Goal: Navigation & Orientation: Find specific page/section

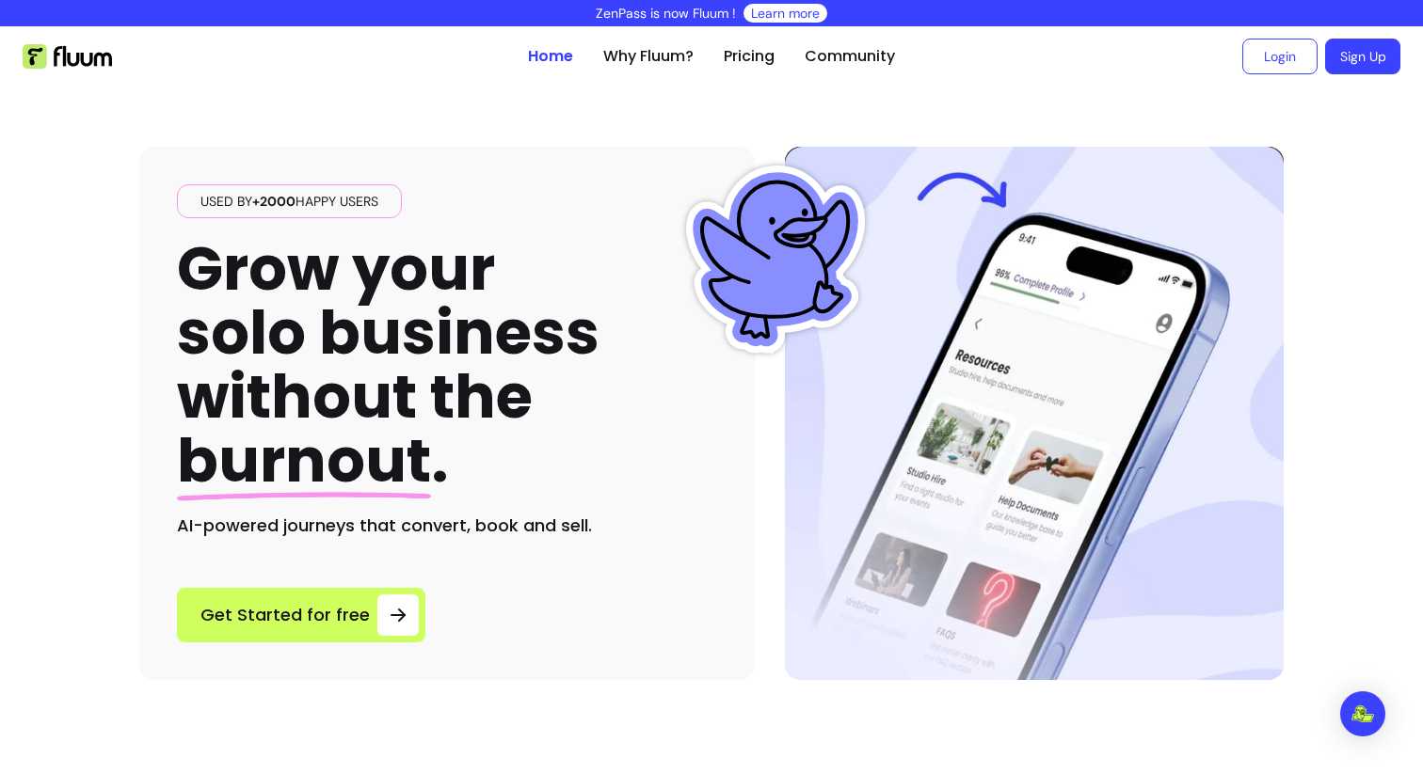
click at [772, 208] on img at bounding box center [775, 260] width 188 height 188
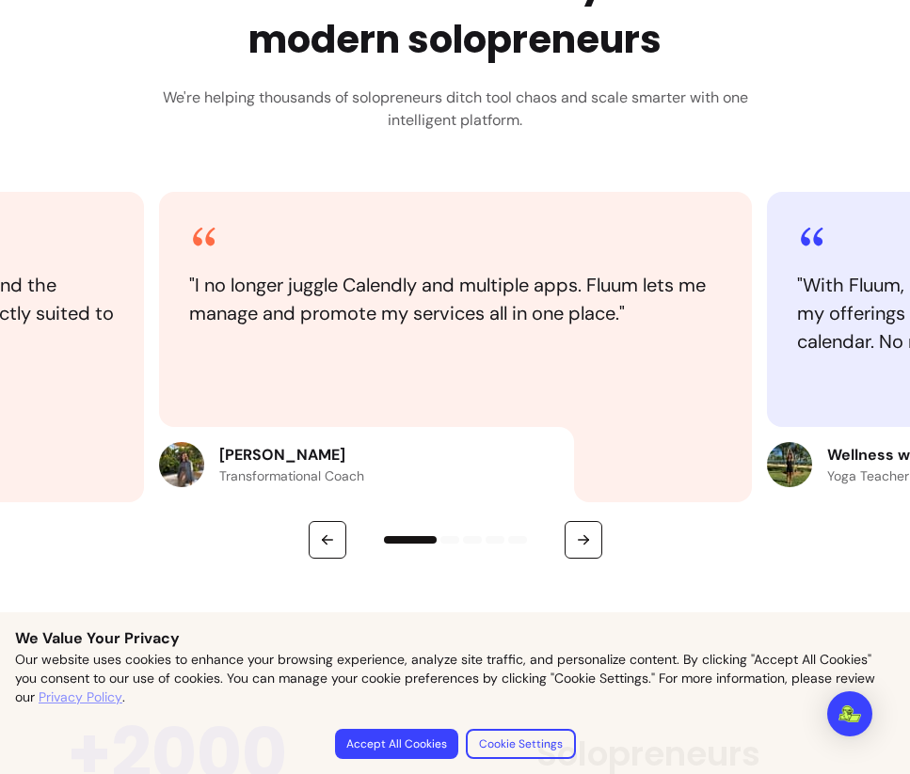
scroll to position [827, 0]
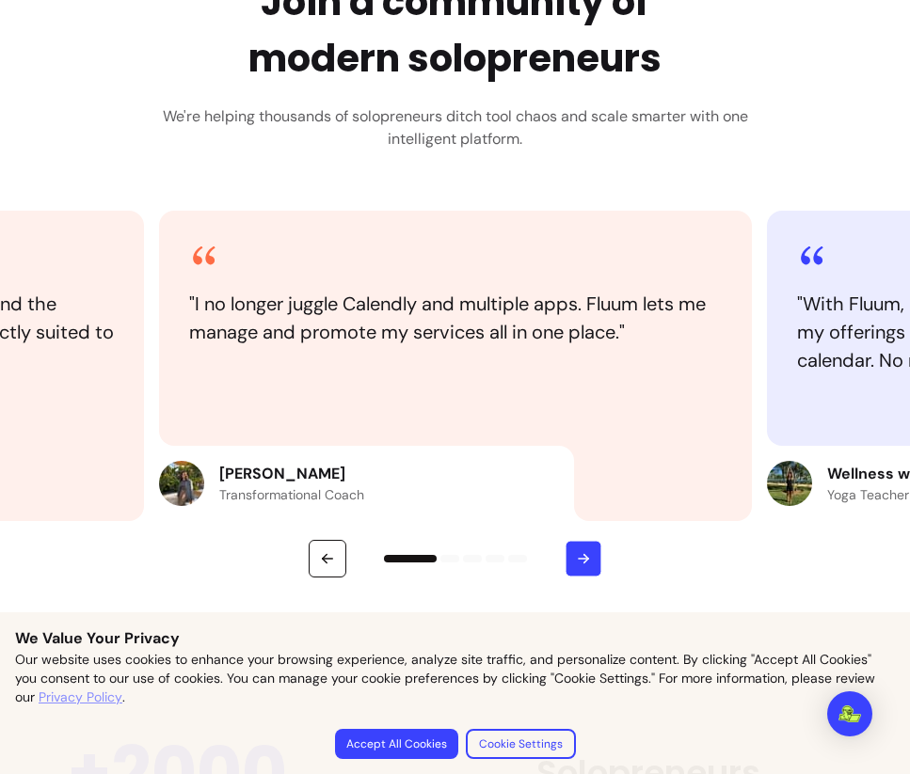
click at [591, 556] on button "button" at bounding box center [583, 559] width 37 height 37
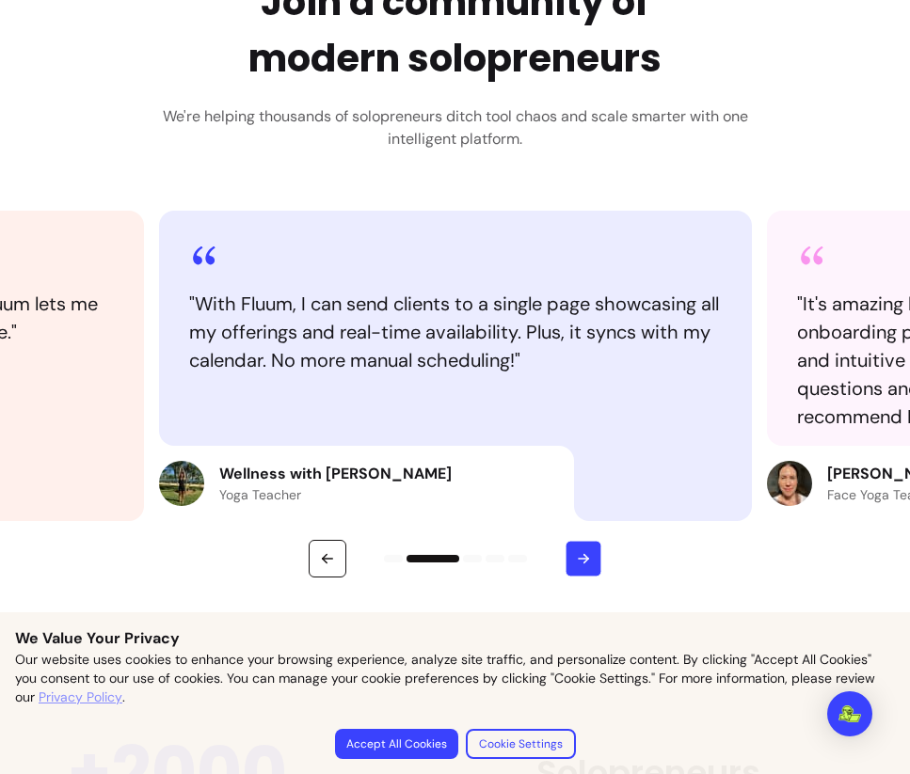
click at [571, 544] on button "button" at bounding box center [583, 559] width 37 height 37
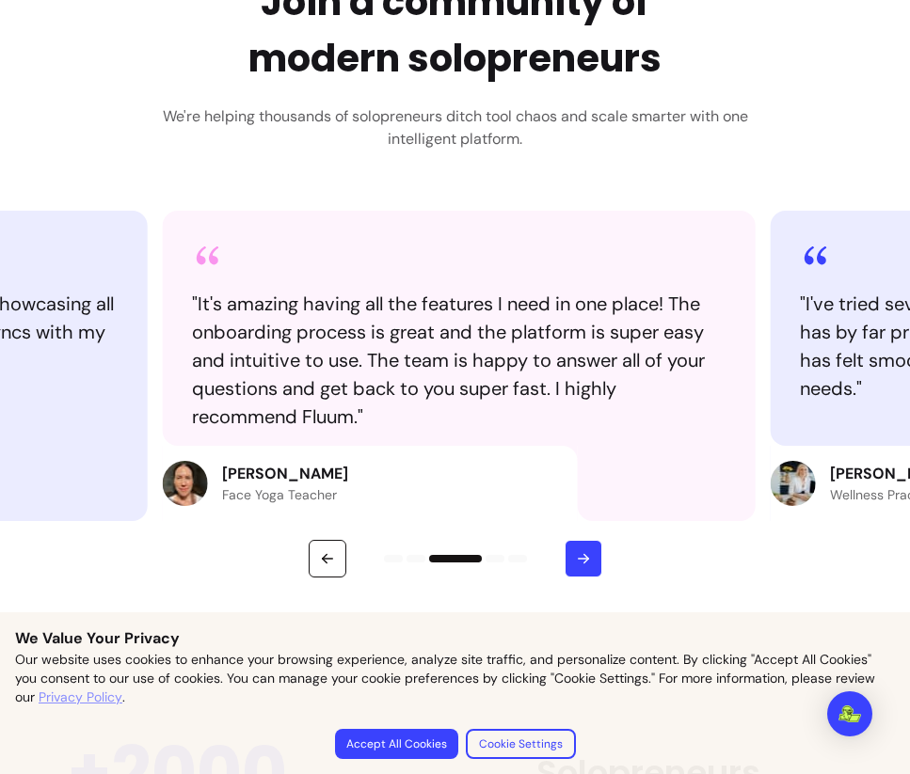
click at [571, 544] on button "button" at bounding box center [584, 559] width 38 height 38
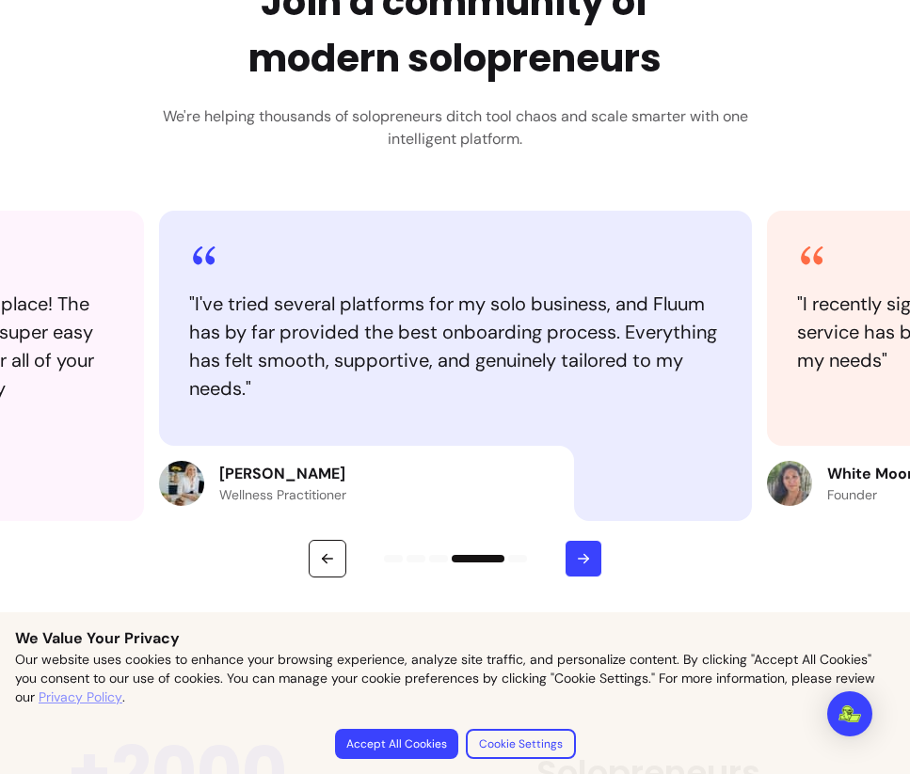
click at [571, 544] on button "button" at bounding box center [584, 559] width 38 height 38
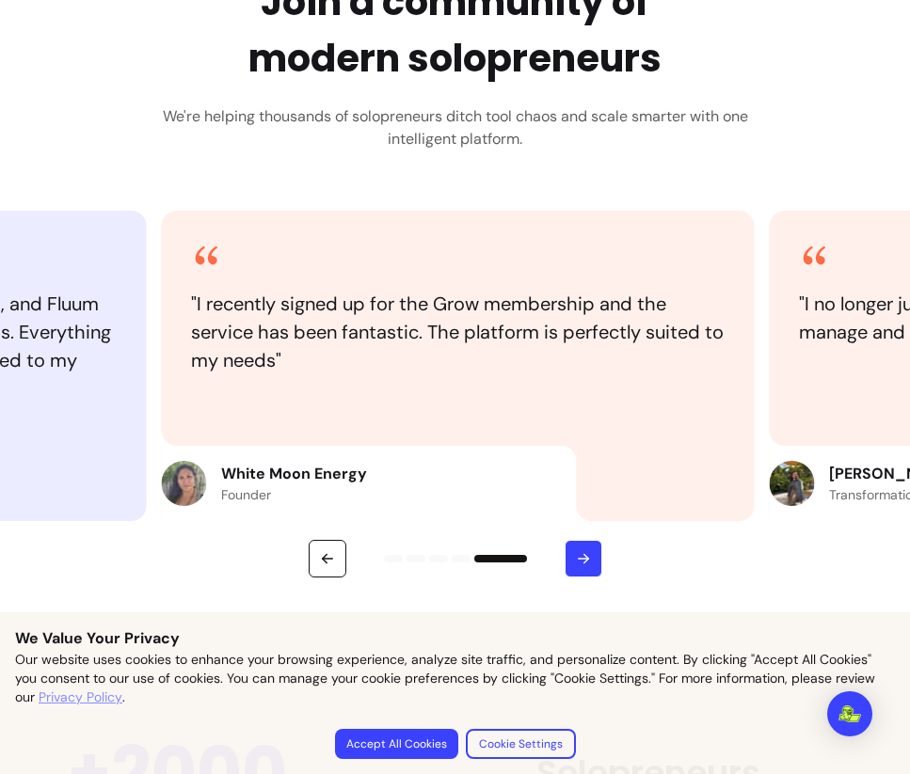
click at [571, 544] on button "button" at bounding box center [584, 559] width 38 height 38
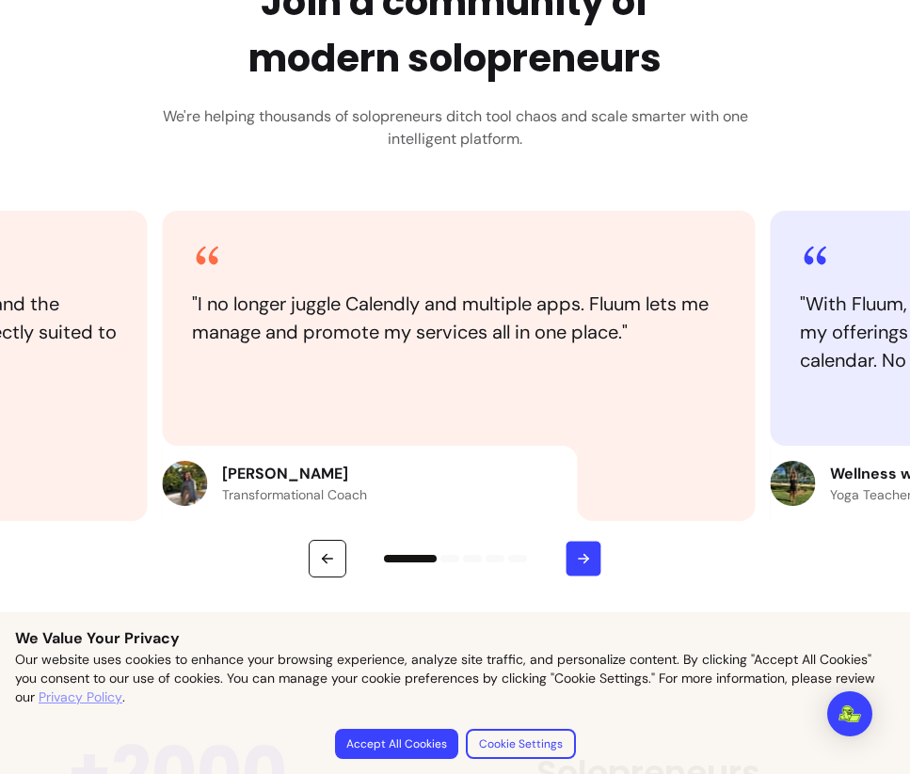
click at [571, 544] on button "button" at bounding box center [583, 559] width 37 height 37
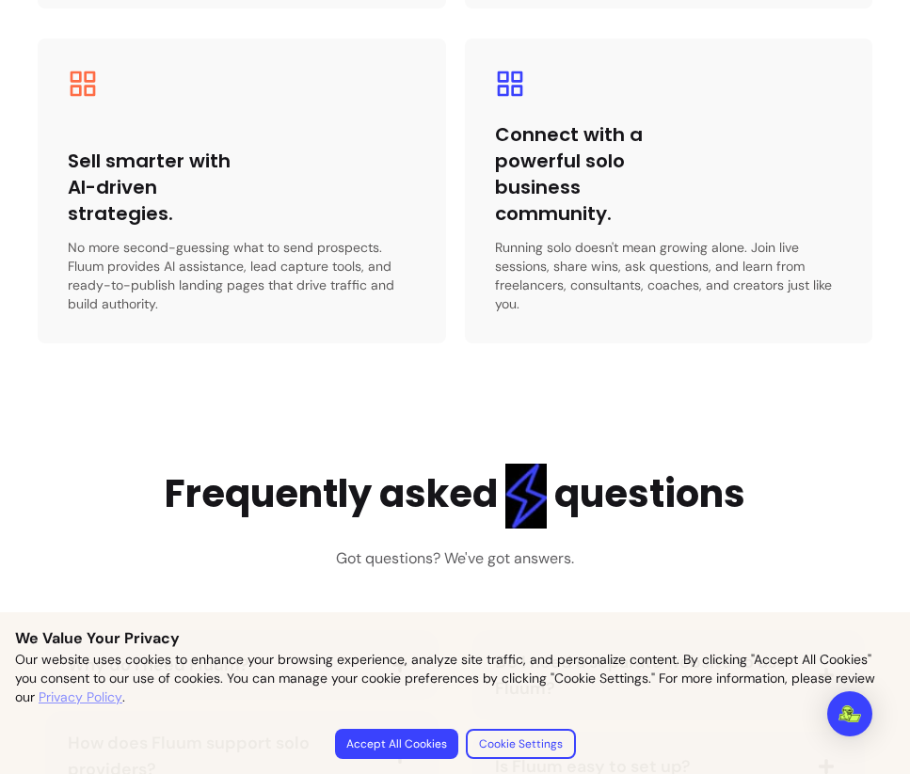
scroll to position [3710, 0]
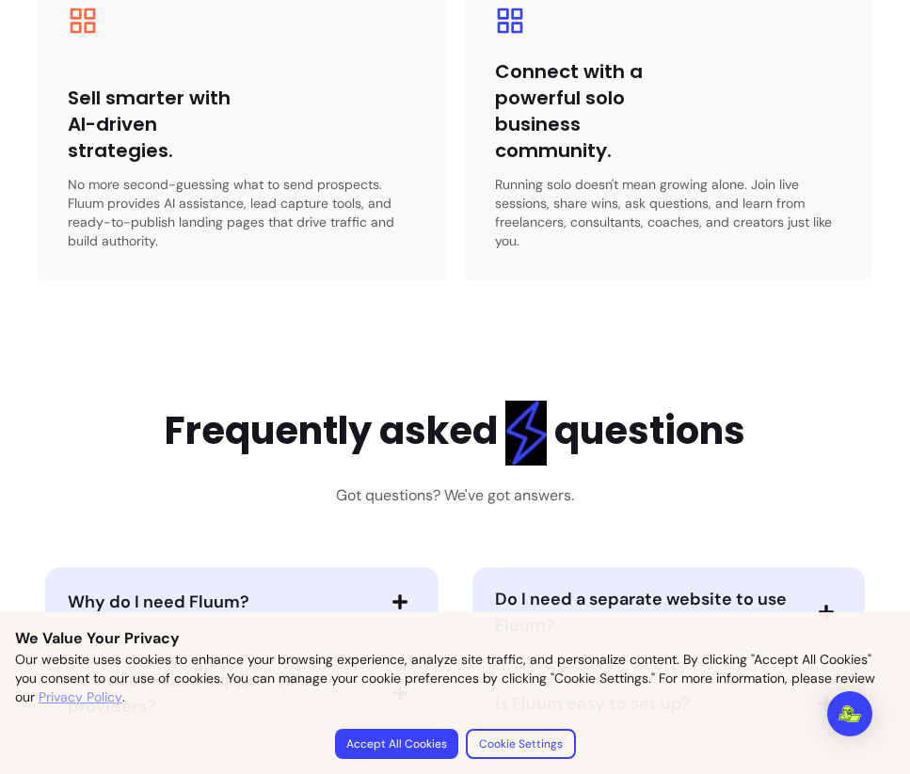
click at [549, 736] on button "Cookie Settings" at bounding box center [521, 744] width 110 height 30
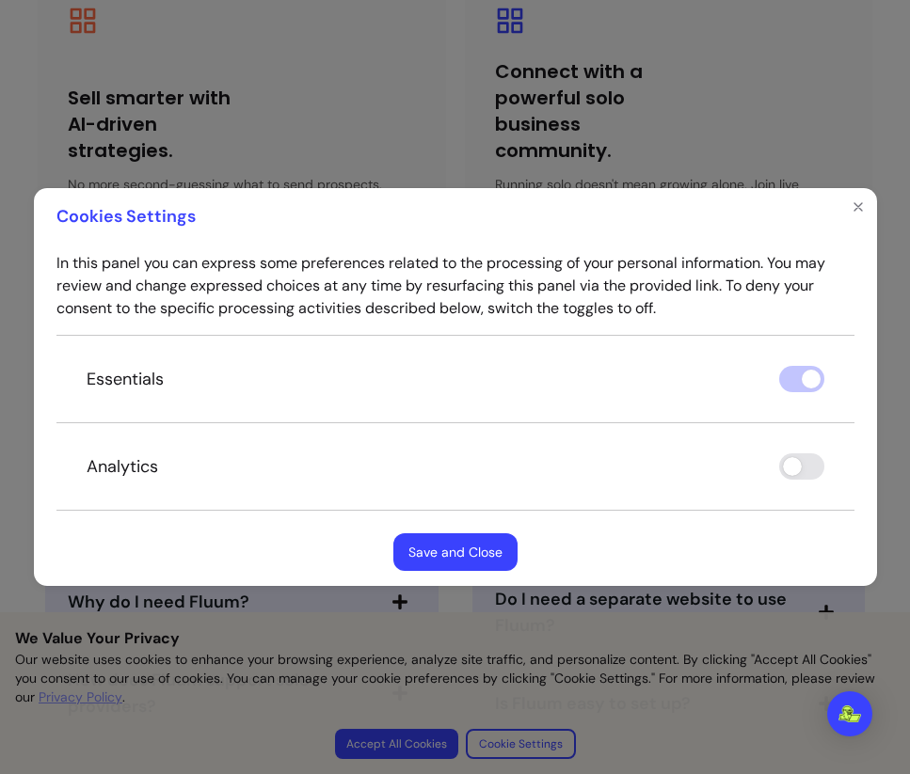
click at [469, 538] on button "Save and Close" at bounding box center [455, 552] width 124 height 38
